Goal: Task Accomplishment & Management: Use online tool/utility

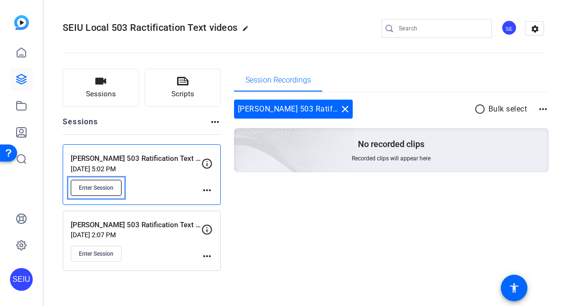
click at [104, 190] on span "Enter Session" at bounding box center [96, 188] width 35 height 8
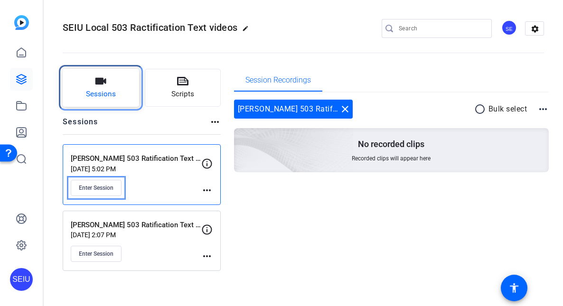
click at [87, 81] on button "Sessions" at bounding box center [101, 88] width 76 height 38
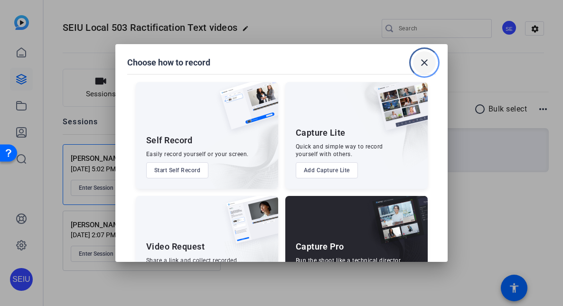
click at [427, 58] on mat-icon "close" at bounding box center [424, 62] width 11 height 11
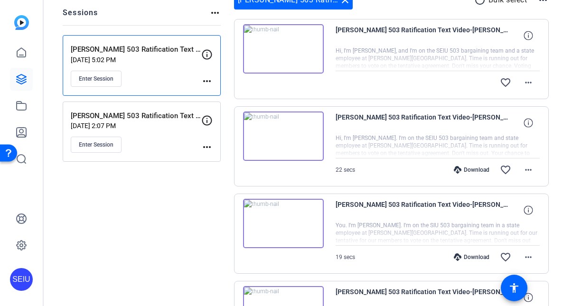
scroll to position [114, 0]
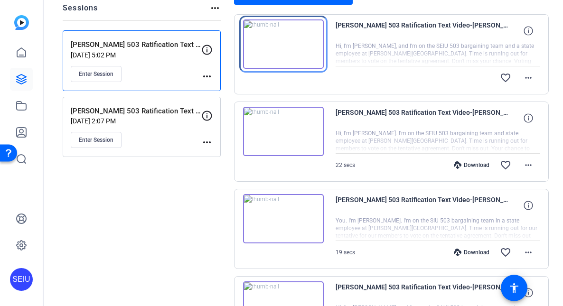
click at [289, 42] on img at bounding box center [283, 43] width 81 height 49
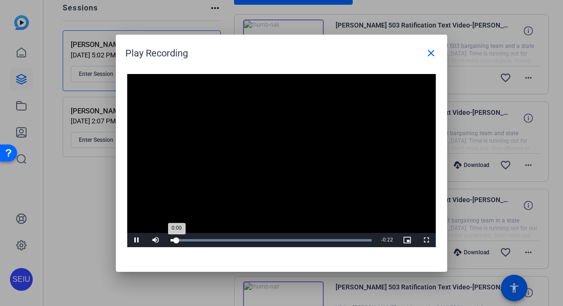
click at [262, 239] on div "Progress Bar" at bounding box center [271, 240] width 202 height 2
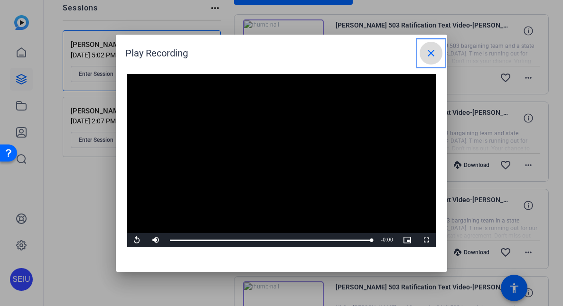
click at [433, 46] on span at bounding box center [431, 53] width 23 height 23
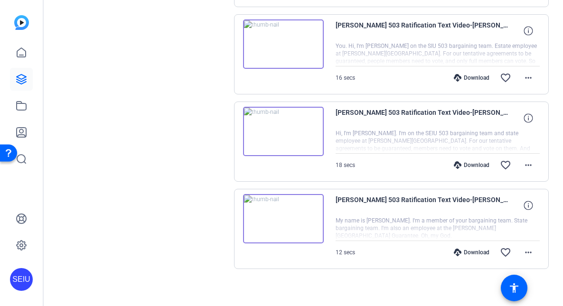
scroll to position [556, 0]
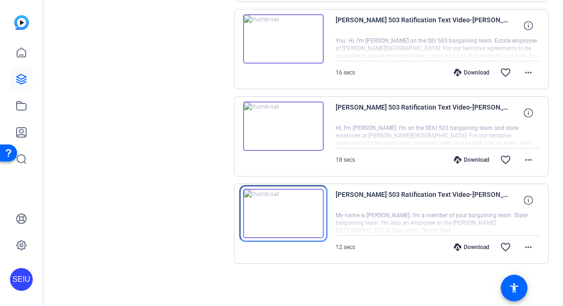
click at [290, 217] on img at bounding box center [283, 213] width 81 height 49
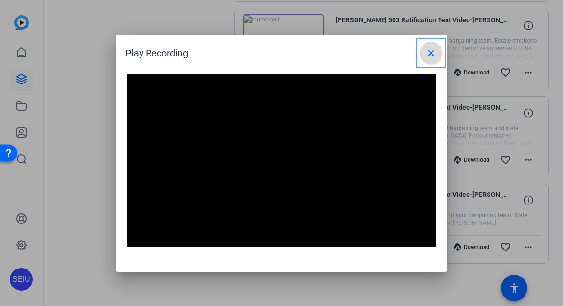
click at [429, 53] on mat-icon "close" at bounding box center [431, 52] width 11 height 11
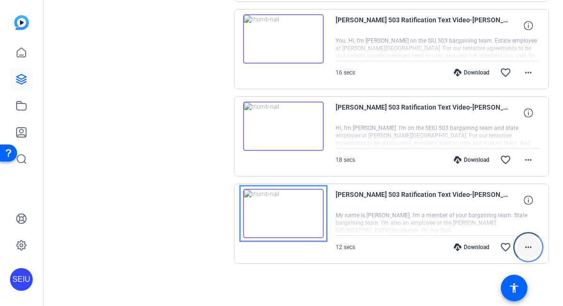
click at [525, 246] on mat-icon "more_horiz" at bounding box center [528, 247] width 11 height 11
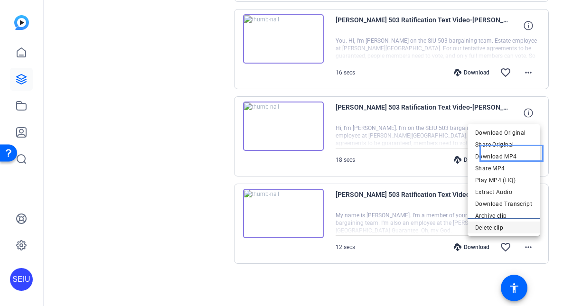
click at [498, 227] on span "Delete clip" at bounding box center [503, 227] width 57 height 11
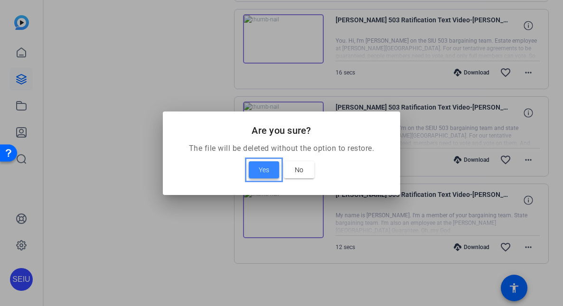
click at [271, 171] on span at bounding box center [264, 170] width 30 height 23
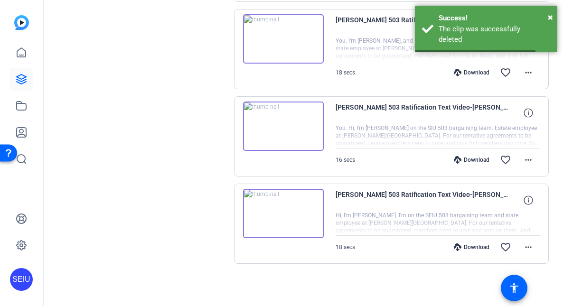
scroll to position [469, 0]
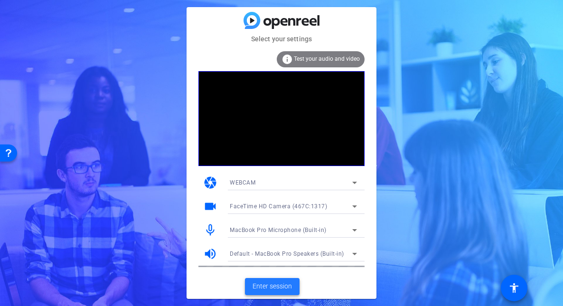
click at [277, 290] on span "Enter session" at bounding box center [272, 287] width 39 height 10
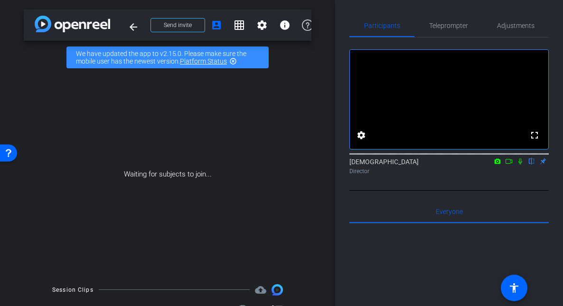
click at [522, 166] on mat-icon "Color" at bounding box center [520, 161] width 11 height 9
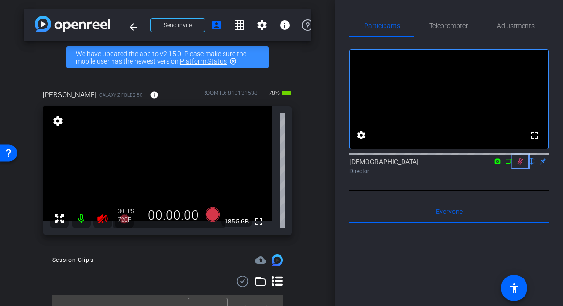
click at [519, 165] on icon "Color" at bounding box center [521, 161] width 8 height 7
click at [103, 214] on icon "color: black" at bounding box center [102, 218] width 10 height 9
click at [462, 29] on span "Teleprompter" at bounding box center [448, 25] width 39 height 7
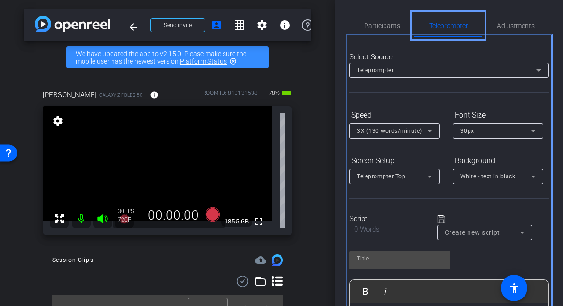
scroll to position [38, 0]
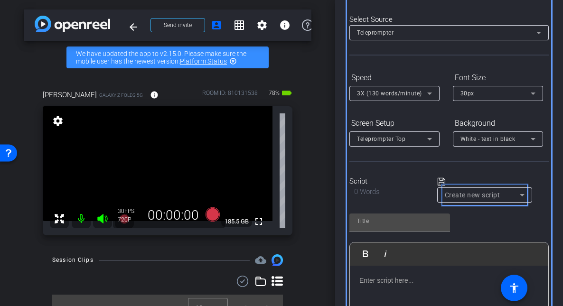
click at [475, 199] on span "Create new script" at bounding box center [482, 195] width 75 height 11
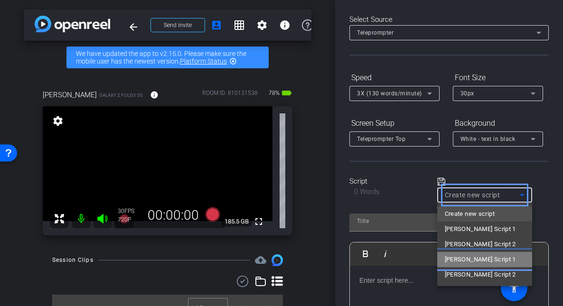
click at [465, 259] on span "Joe Script 1" at bounding box center [480, 259] width 71 height 11
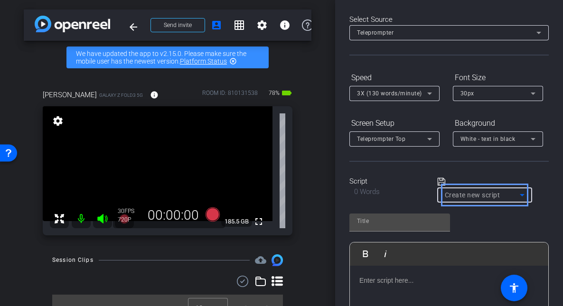
type input "Joe Script 1"
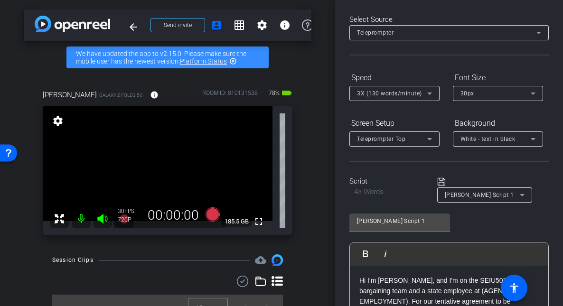
click at [405, 283] on p "Hi I'm Joe Dyer, and I'm on the SEIU503 bargaining team and a state employee at…" at bounding box center [450, 301] width 180 height 53
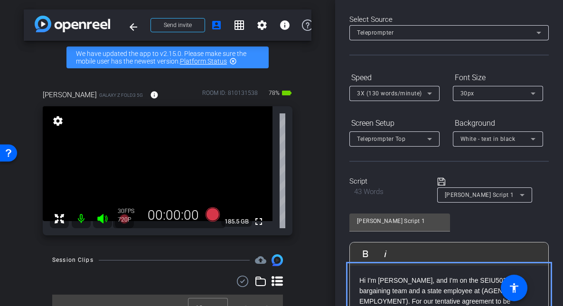
click at [404, 283] on p "Hi I'm Joe Dyer, and I'm on the SEIU503 bargaining team and a state employee at…" at bounding box center [450, 301] width 180 height 53
click at [538, 221] on div "Joe Script 1 Play Play from this location Play Selected Play and display the se…" at bounding box center [449, 284] width 199 height 154
click at [446, 294] on p "Hi I'm Joe, and I'm on the SEIU503 bargaining team and a state employee at (AGE…" at bounding box center [450, 301] width 180 height 53
click at [487, 292] on p "Hi I'm Joe, and I'm on the SEIU503 bargaining team and a state employee at (AGE…" at bounding box center [450, 301] width 180 height 53
click at [499, 289] on p "Hi I'm Joe, and I'm on the SEIU503 bargaining team and a state employee at (AGE…" at bounding box center [450, 301] width 180 height 53
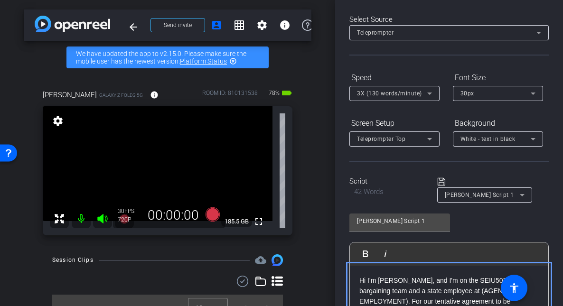
click at [553, 244] on div "Participants Teleprompter Adjustments settings Service Employees International …" at bounding box center [449, 153] width 228 height 306
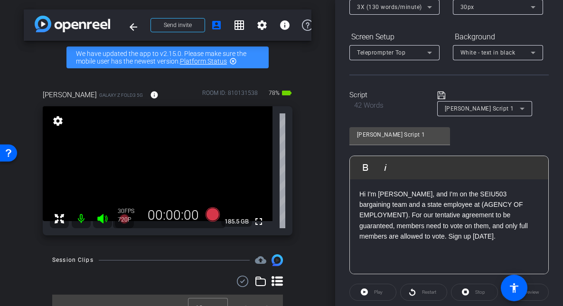
scroll to position [133, 0]
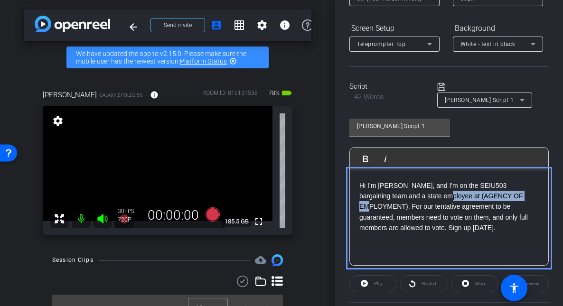
drag, startPoint x: 504, startPoint y: 193, endPoint x: 414, endPoint y: 191, distance: 90.3
click at [414, 191] on p "Hi I'm Joe, and I'm on the SEIU503 bargaining team and a state employee at (AGE…" at bounding box center [450, 206] width 180 height 53
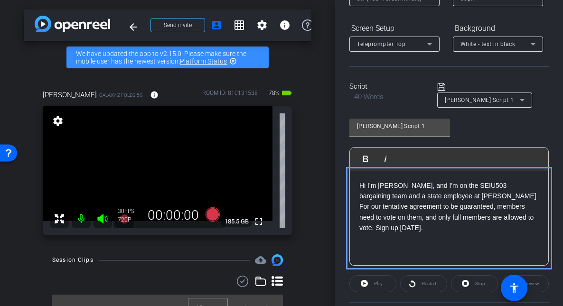
click at [435, 199] on p "Hi I'm Joe, and I'm on the SEIU503 bargaining team and a state employee at Pend…" at bounding box center [450, 206] width 180 height 53
click at [443, 197] on p "Hi I'm Joe, and I'm on the SEIU503 bargaining team and a state employee at Pend…" at bounding box center [450, 206] width 180 height 53
click at [505, 126] on div "Joe Script 1 Play Play from this location Play Selected Play and display the se…" at bounding box center [449, 189] width 199 height 154
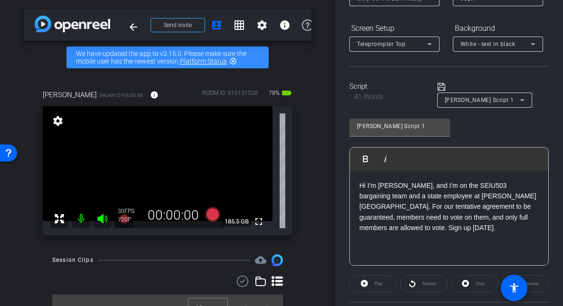
click at [554, 241] on div "Participants Teleprompter Adjustments settings Service Employees International …" at bounding box center [449, 153] width 228 height 306
click at [557, 231] on div "Participants Teleprompter Adjustments settings Service Employees International …" at bounding box center [449, 153] width 228 height 306
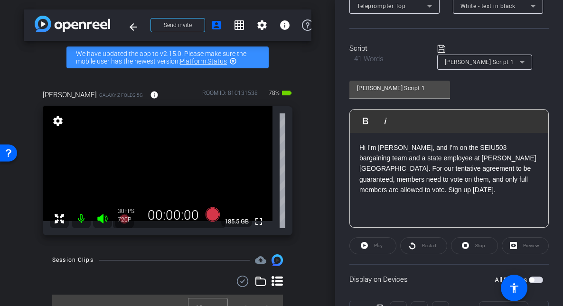
scroll to position [190, 0]
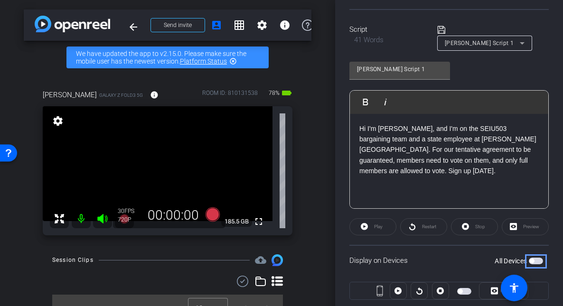
click at [534, 262] on span "Carousel Slide Picker" at bounding box center [532, 261] width 5 height 5
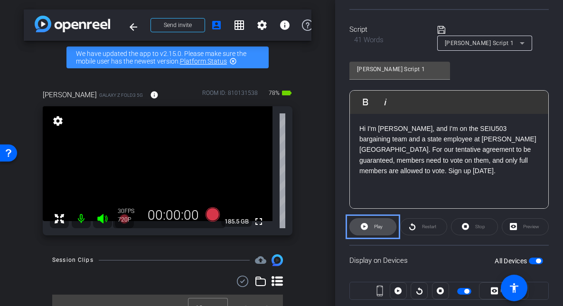
click at [378, 225] on span "Play" at bounding box center [378, 226] width 9 height 13
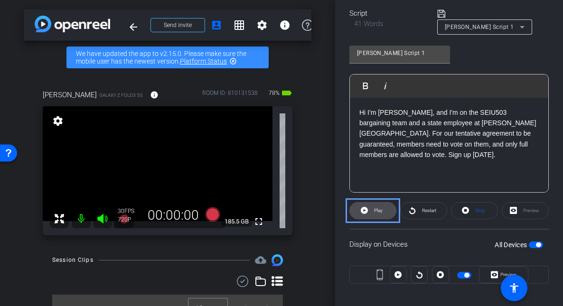
click at [380, 211] on span "Play" at bounding box center [378, 210] width 9 height 5
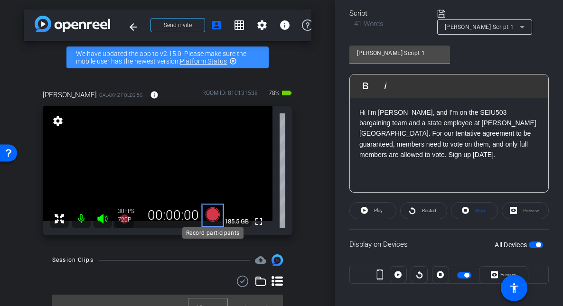
click at [213, 213] on icon "Color" at bounding box center [213, 215] width 14 height 14
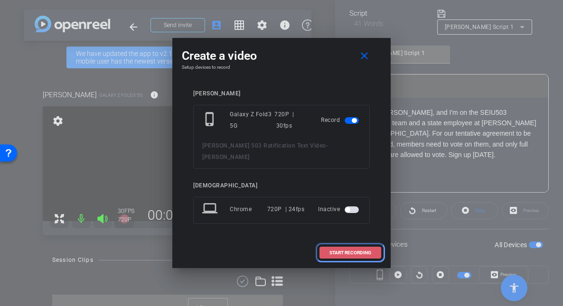
click at [332, 251] on span "START RECORDING" at bounding box center [351, 253] width 42 height 5
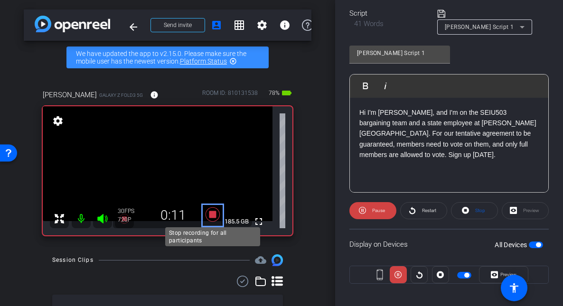
click at [211, 209] on icon "Color" at bounding box center [212, 214] width 23 height 17
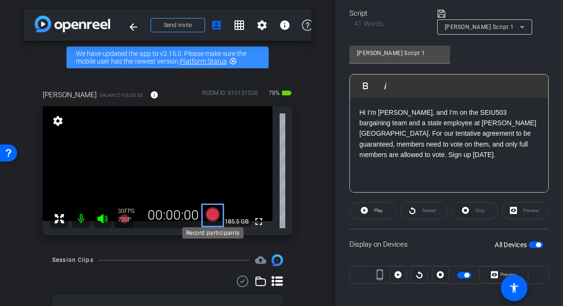
click at [218, 220] on icon "Color" at bounding box center [213, 215] width 14 height 14
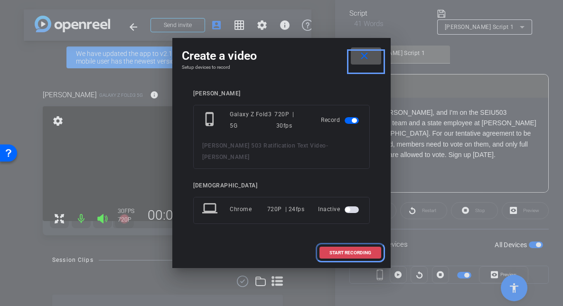
click at [337, 251] on span "START RECORDING" at bounding box center [351, 253] width 42 height 5
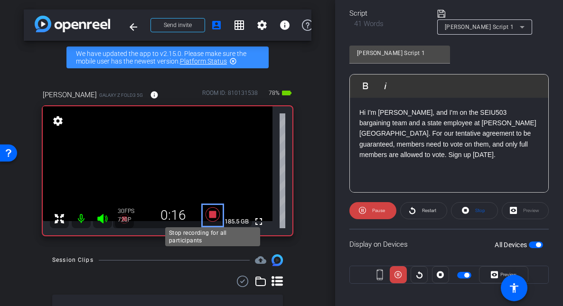
click at [216, 213] on icon "Color" at bounding box center [213, 215] width 14 height 14
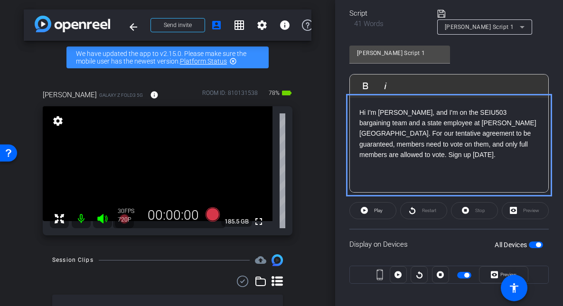
click at [374, 146] on p "Hi I'm Joe, and I'm on the SEIU503 bargaining team and a state employee at Pend…" at bounding box center [450, 133] width 180 height 53
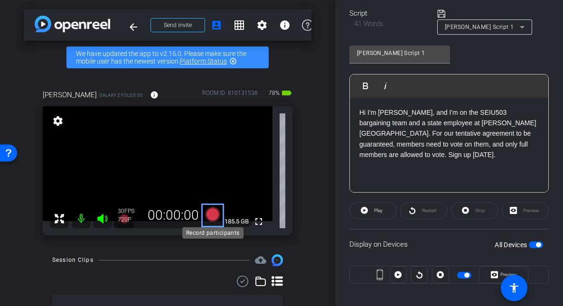
click at [211, 214] on icon "Color" at bounding box center [213, 215] width 14 height 14
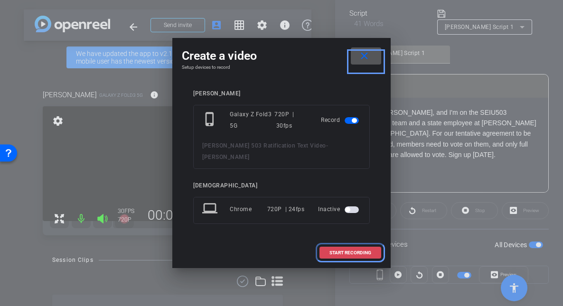
click at [349, 251] on span "START RECORDING" at bounding box center [351, 253] width 42 height 5
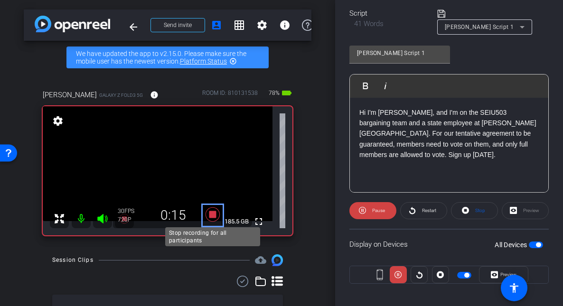
click at [215, 213] on icon "Color" at bounding box center [213, 215] width 14 height 14
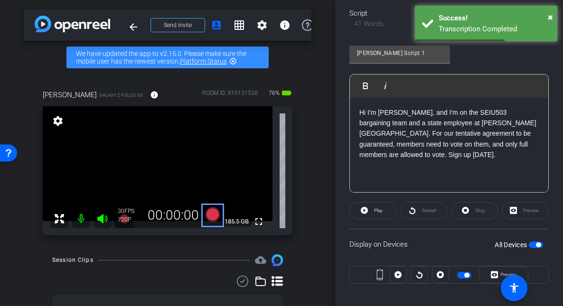
click at [317, 170] on div "OpenReel | Capture | Openreel arrow_back Joseph Dyer 503 Ratification Text Vide…" at bounding box center [167, 153] width 335 height 306
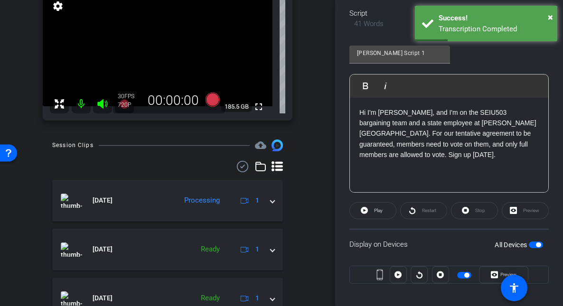
scroll to position [133, 0]
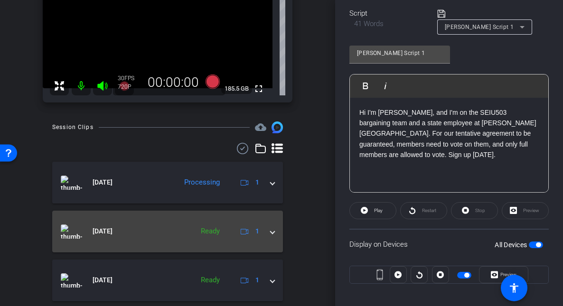
click at [65, 235] on img at bounding box center [71, 232] width 21 height 14
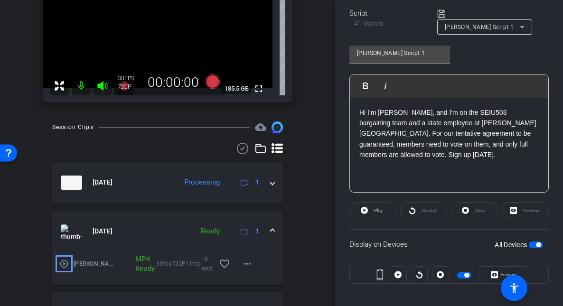
click at [63, 263] on mat-icon "play_circle_outline" at bounding box center [63, 263] width 9 height 9
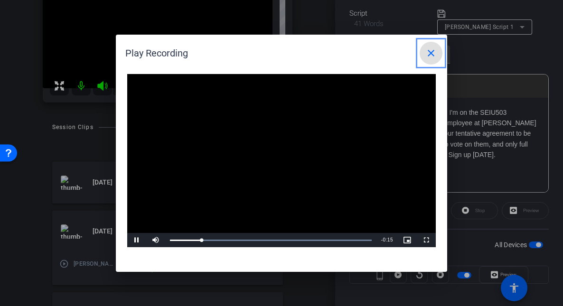
click at [436, 51] on mat-icon "close" at bounding box center [431, 52] width 11 height 11
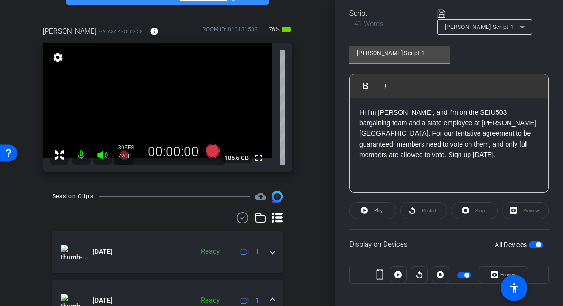
scroll to position [57, 0]
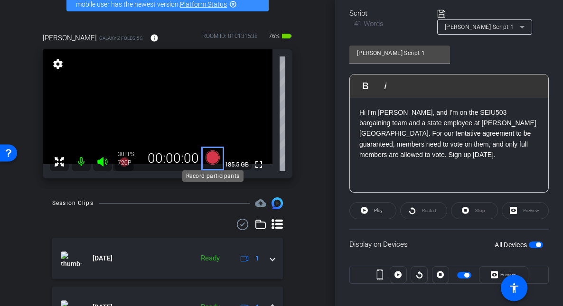
click at [214, 159] on icon "Color" at bounding box center [213, 158] width 14 height 14
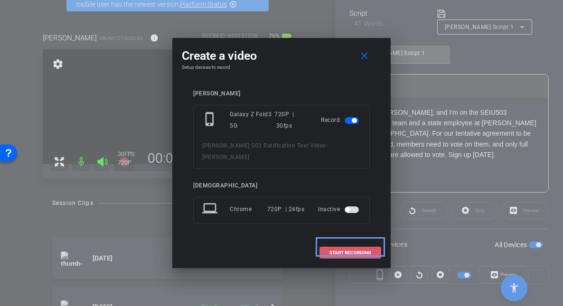
click at [364, 251] on span "START RECORDING" at bounding box center [351, 253] width 42 height 5
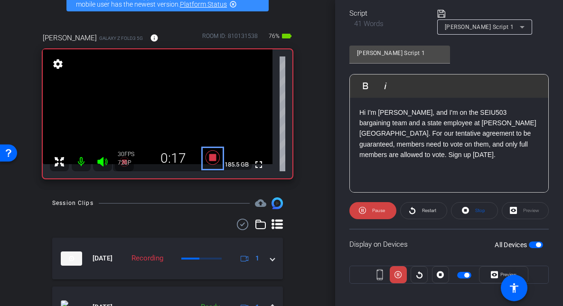
click at [209, 154] on icon "Color" at bounding box center [212, 157] width 23 height 17
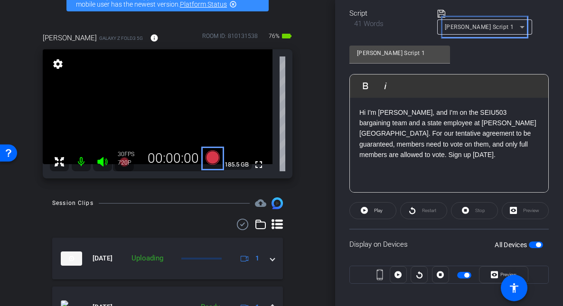
click at [519, 26] on icon at bounding box center [522, 26] width 11 height 11
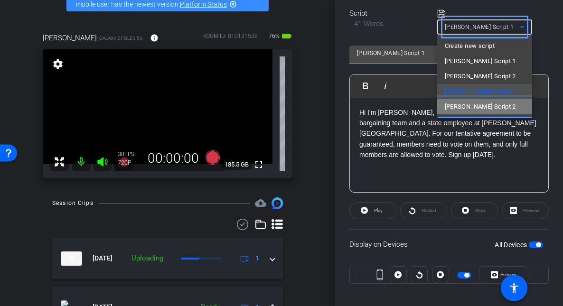
click at [471, 107] on span "Joe Script 2" at bounding box center [480, 106] width 71 height 11
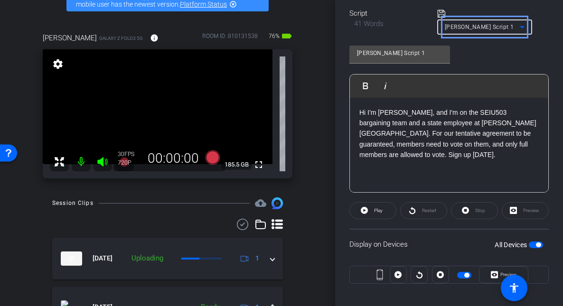
type input "Joe Script 2"
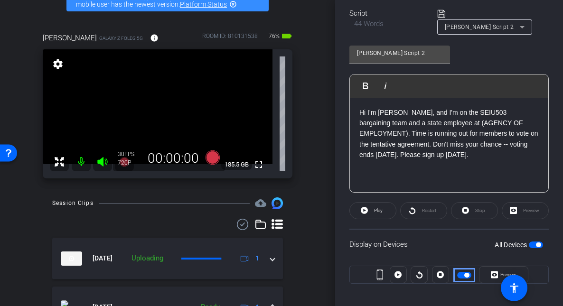
click at [465, 274] on span "button" at bounding box center [467, 275] width 5 height 5
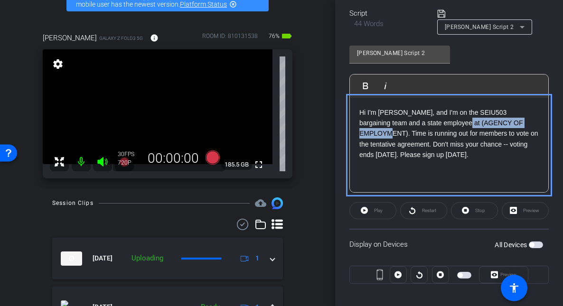
drag, startPoint x: 458, startPoint y: 123, endPoint x: 525, endPoint y: 123, distance: 67.4
click at [525, 123] on p "Hi I'm Joe Dyer, and I'm on the SEIU503 bargaining team and a state employee at…" at bounding box center [450, 133] width 180 height 53
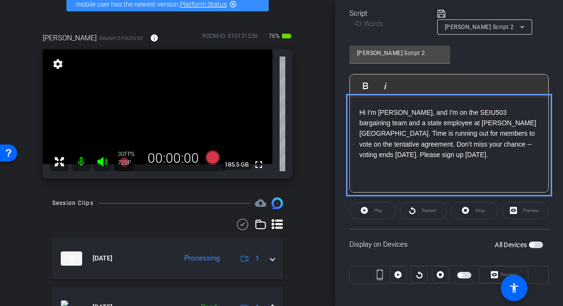
click at [404, 115] on p "Hi I'm Joe Dyer, and I'm on the SEIU503 bargaining team and a state employee at…" at bounding box center [450, 133] width 180 height 53
click at [466, 276] on span "button" at bounding box center [464, 275] width 14 height 7
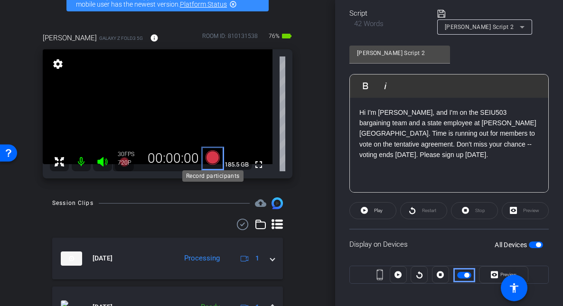
click at [211, 160] on icon "Color" at bounding box center [213, 158] width 14 height 14
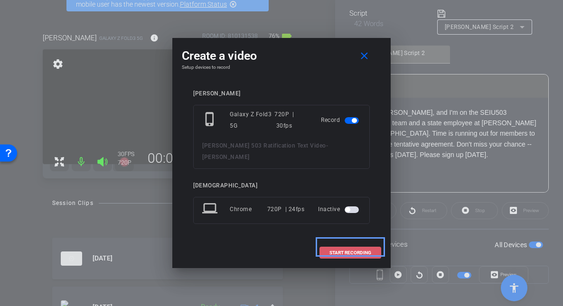
click at [360, 251] on span "START RECORDING" at bounding box center [351, 253] width 42 height 5
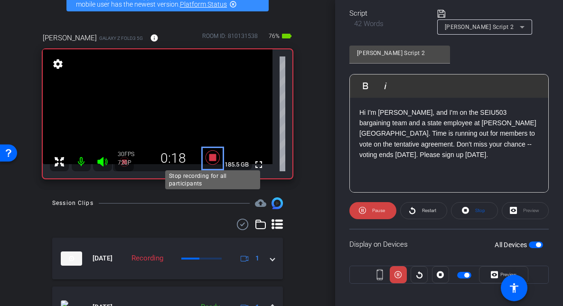
click at [215, 161] on icon "Color" at bounding box center [213, 158] width 14 height 14
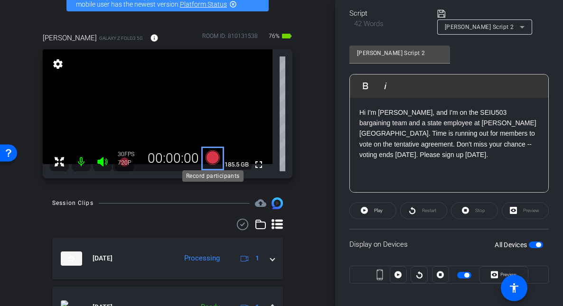
click at [215, 159] on icon "Color" at bounding box center [213, 158] width 14 height 14
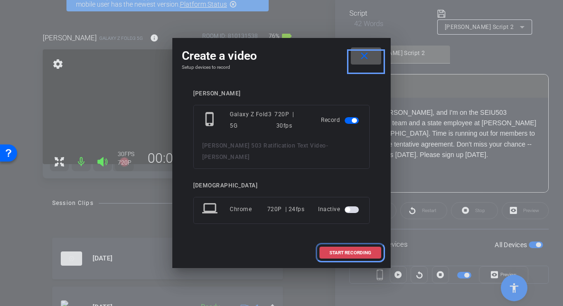
click at [356, 251] on span "START RECORDING" at bounding box center [351, 253] width 42 height 5
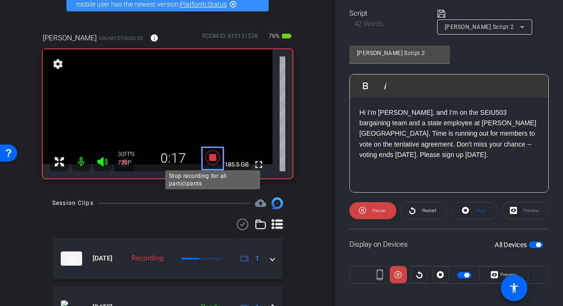
click at [215, 161] on icon "Color" at bounding box center [213, 158] width 14 height 14
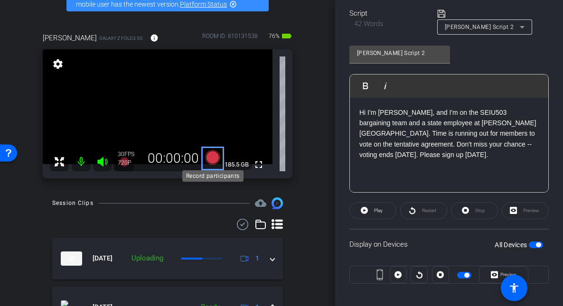
click at [216, 156] on icon "Color" at bounding box center [213, 158] width 14 height 14
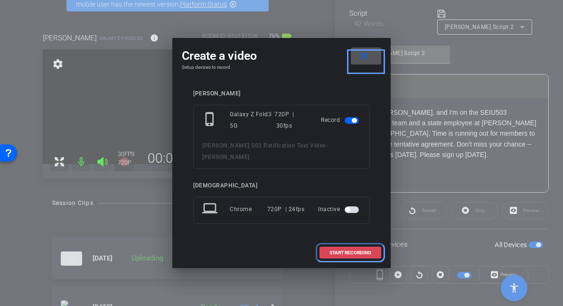
click at [349, 244] on span at bounding box center [350, 253] width 61 height 23
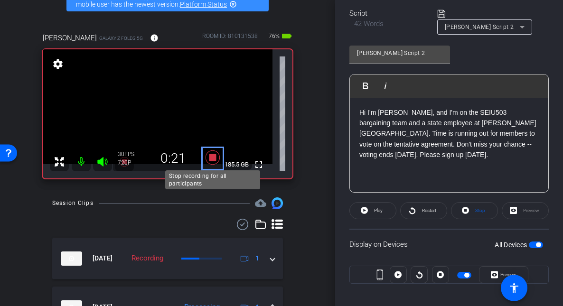
click at [209, 152] on icon "Color" at bounding box center [212, 157] width 23 height 17
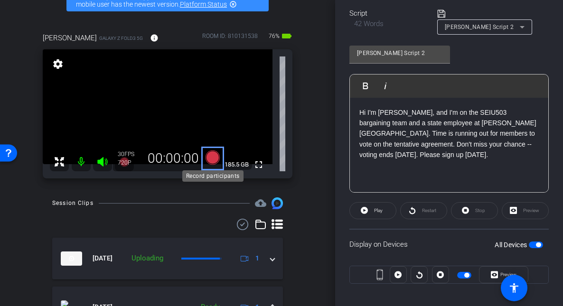
click at [216, 158] on icon "Color" at bounding box center [213, 158] width 14 height 14
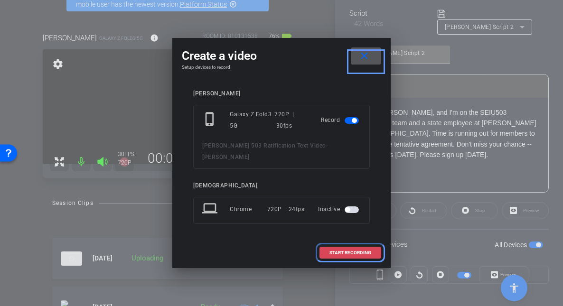
click at [345, 251] on span "START RECORDING" at bounding box center [351, 253] width 42 height 5
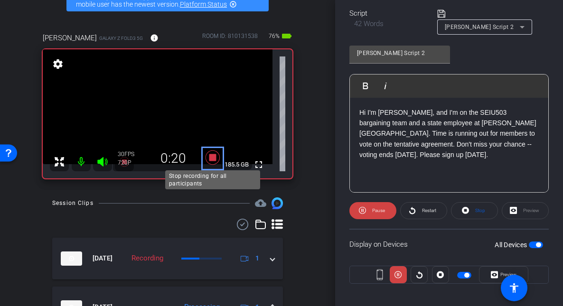
click at [207, 158] on icon "Color" at bounding box center [212, 157] width 23 height 17
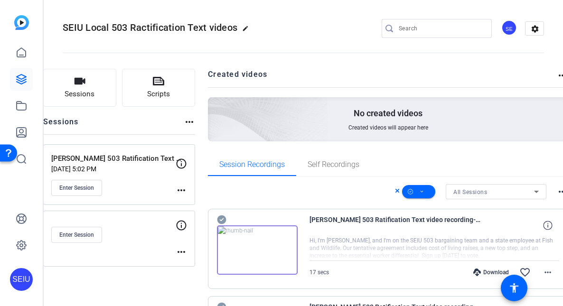
scroll to position [550, 0]
